Goal: Information Seeking & Learning: Learn about a topic

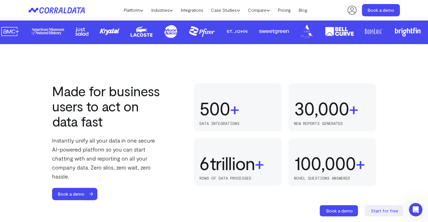
scroll to position [306, 0]
click at [135, 11] on link "Platform" at bounding box center [133, 10] width 28 height 8
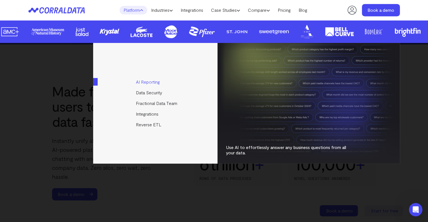
click at [148, 81] on link "AI Reporting" at bounding box center [155, 82] width 125 height 11
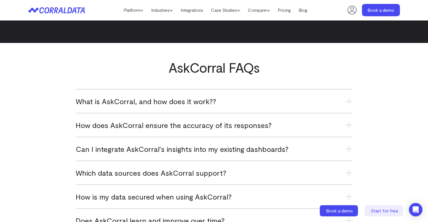
scroll to position [2218, 0]
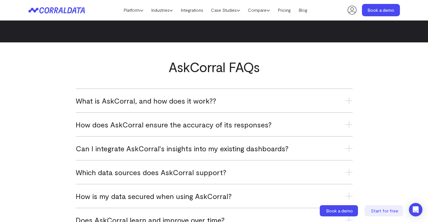
click at [307, 101] on h3 "What is AskCorral, and how does it work??" at bounding box center [214, 100] width 277 height 9
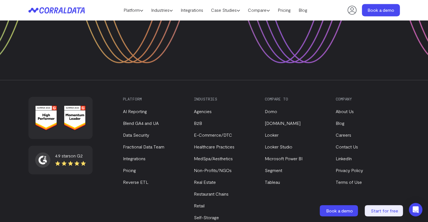
scroll to position [2639, 0]
click at [126, 171] on link "Pricing" at bounding box center [129, 170] width 13 height 5
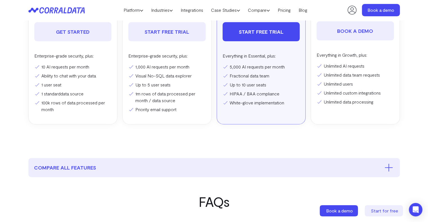
scroll to position [182, 0]
